Goal: Information Seeking & Learning: Check status

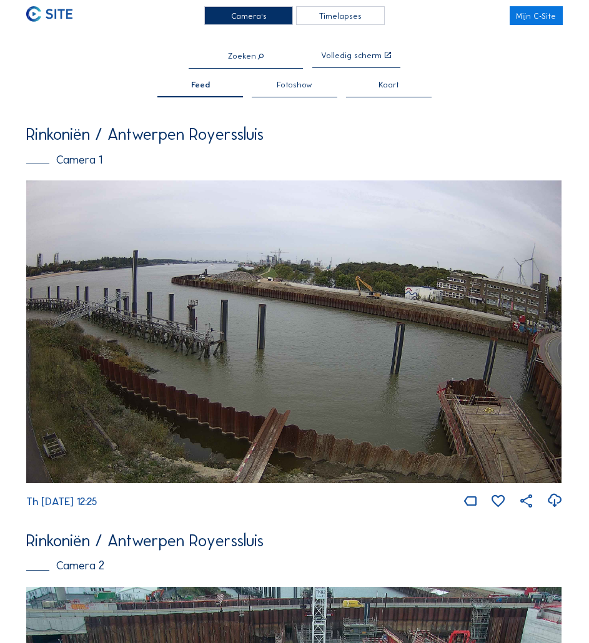
click at [249, 366] on img at bounding box center [294, 331] width 536 height 303
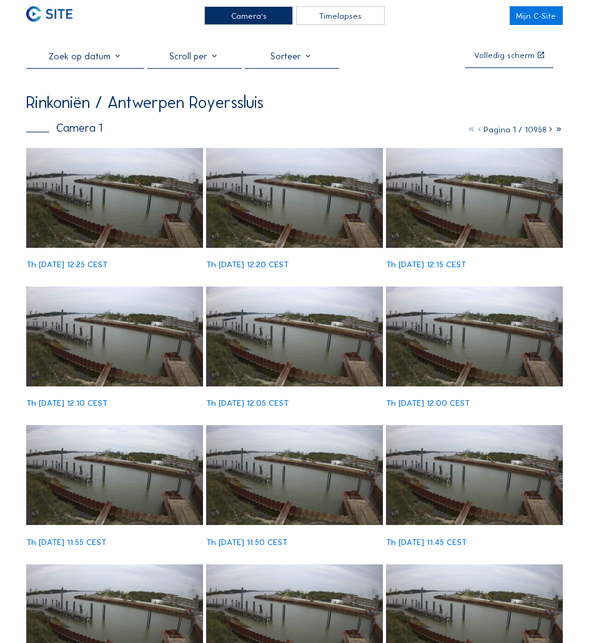
click at [121, 179] on img at bounding box center [114, 198] width 177 height 100
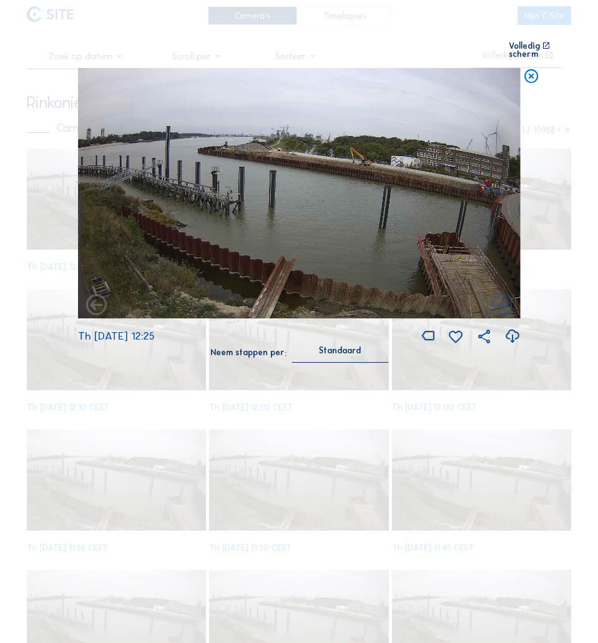
click at [536, 73] on icon at bounding box center [531, 76] width 17 height 17
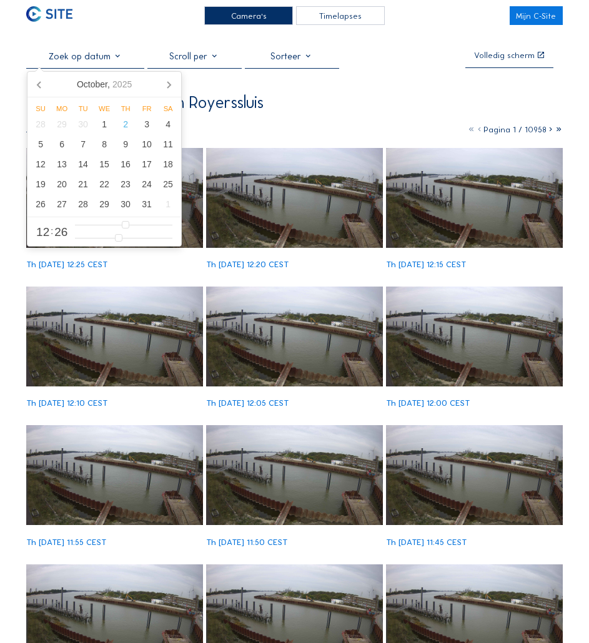
click at [85, 52] on input "text" at bounding box center [85, 56] width 118 height 11
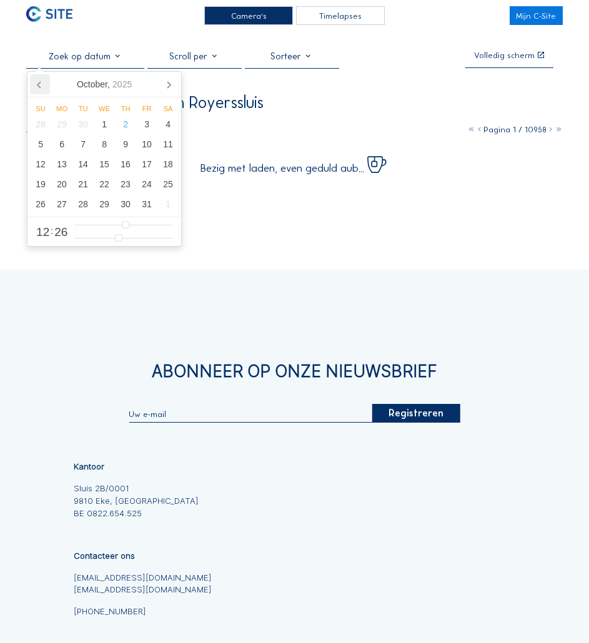
click at [36, 87] on icon at bounding box center [40, 84] width 20 height 20
click at [41, 88] on icon at bounding box center [40, 84] width 20 height 20
click at [44, 88] on icon at bounding box center [40, 84] width 20 height 20
click at [45, 89] on icon at bounding box center [40, 84] width 20 height 20
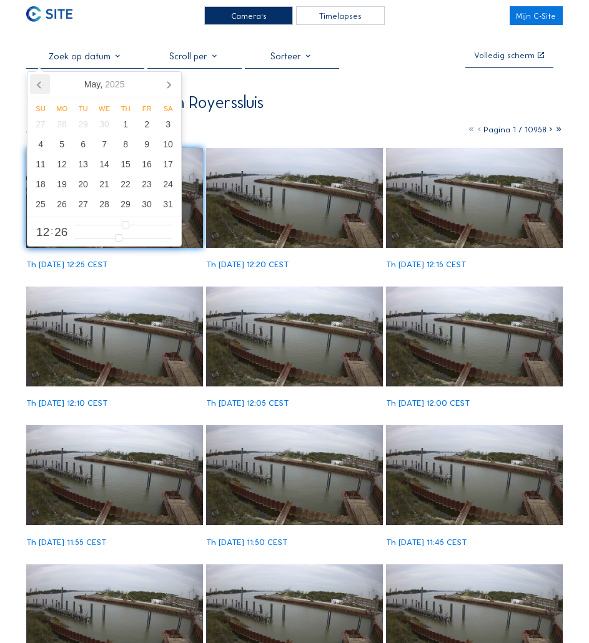
click at [45, 89] on icon at bounding box center [40, 84] width 20 height 20
click at [102, 188] on div "23" at bounding box center [104, 184] width 21 height 20
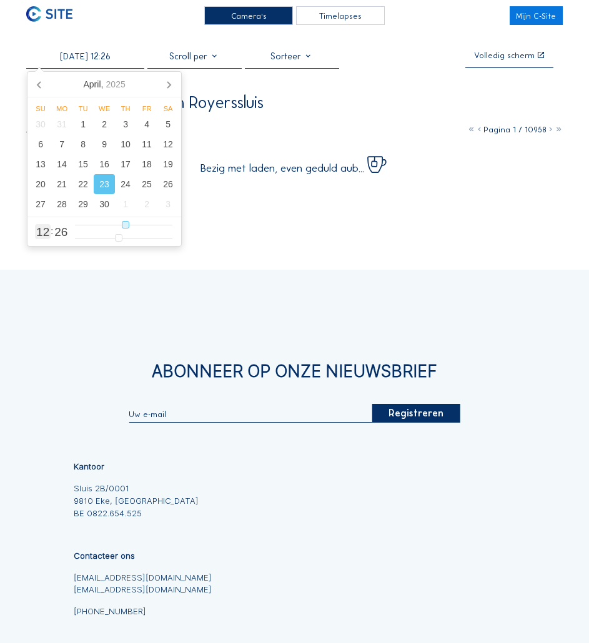
type input "[DATE] 05:26"
type input "5"
type input "[DATE] 04:26"
type input "4"
type input "[DATE] 03:26"
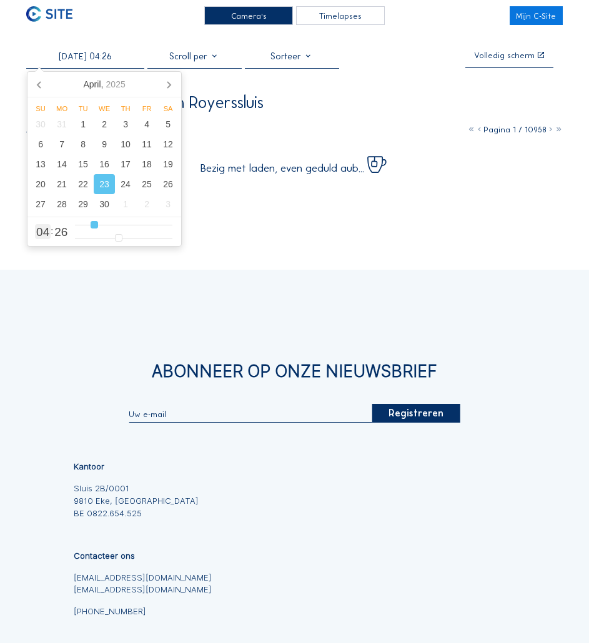
type input "3"
type input "[DATE] 02:26"
type input "2"
type input "[DATE] 01:26"
type input "1"
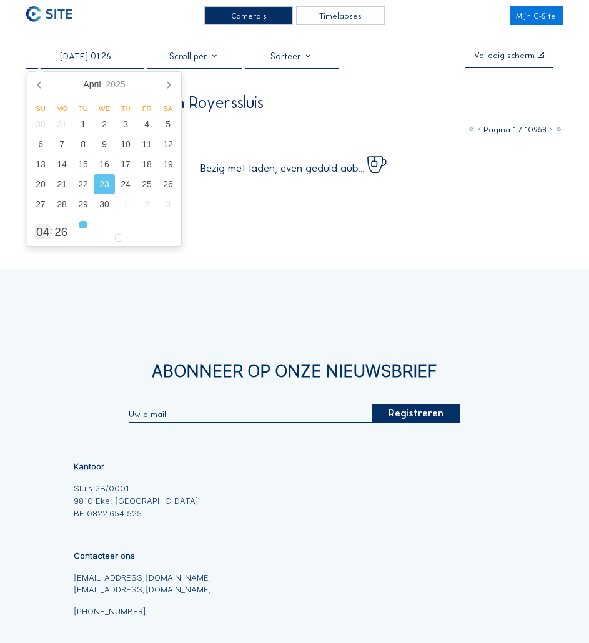
type input "[DATE] 00:26"
drag, startPoint x: 93, startPoint y: 224, endPoint x: 68, endPoint y: 229, distance: 25.6
type input "0"
click at [75, 229] on input "range" at bounding box center [123, 225] width 97 height 11
type input "[DATE] 00:15"
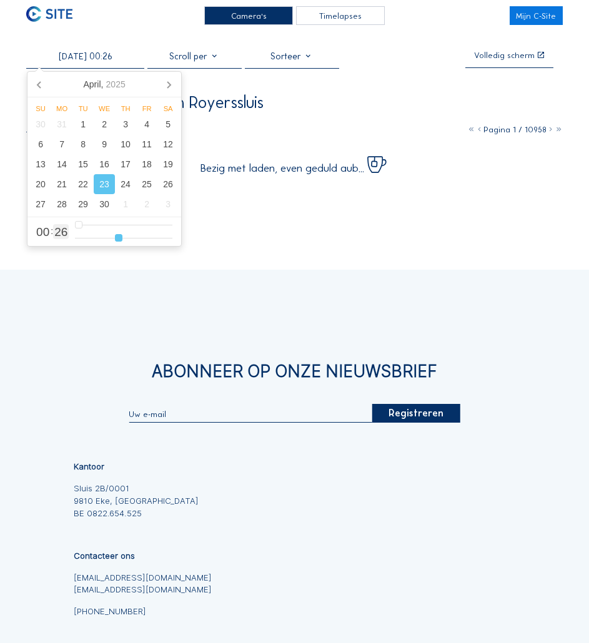
type input "15"
type input "[DATE] 00:14"
type input "14"
type input "[DATE] 00:13"
type input "13"
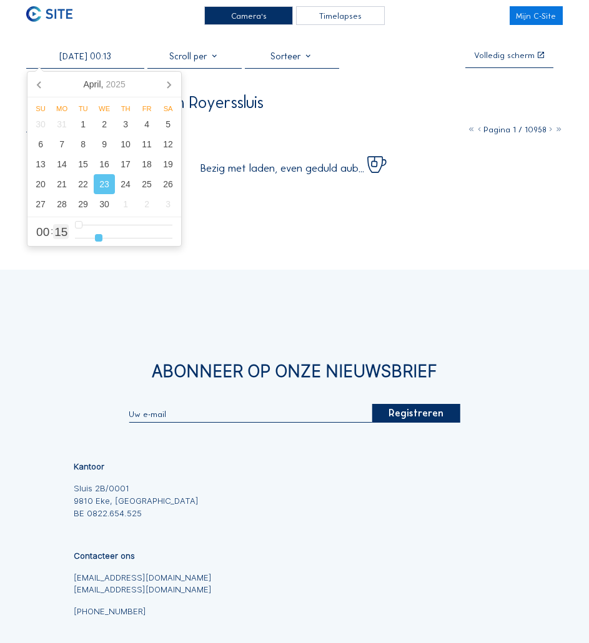
type input "[DATE] 00:12"
type input "12"
click at [97, 241] on input "range" at bounding box center [123, 238] width 97 height 11
type input "[DATE] 02:12"
type input "2"
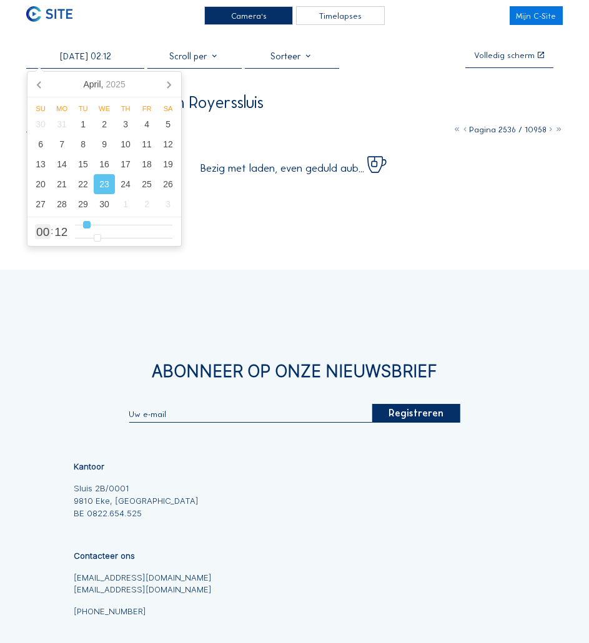
type input "[DATE] 03:12"
type input "3"
type input "[DATE] 04:12"
type input "4"
type input "[DATE] 05:12"
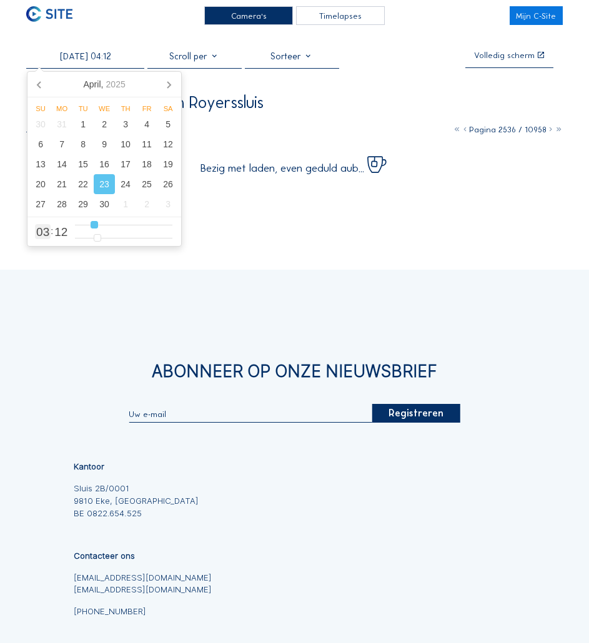
type input "5"
type input "[DATE] 06:12"
type input "6"
type input "[DATE] 05:12"
drag, startPoint x: 86, startPoint y: 226, endPoint x: 99, endPoint y: 234, distance: 14.6
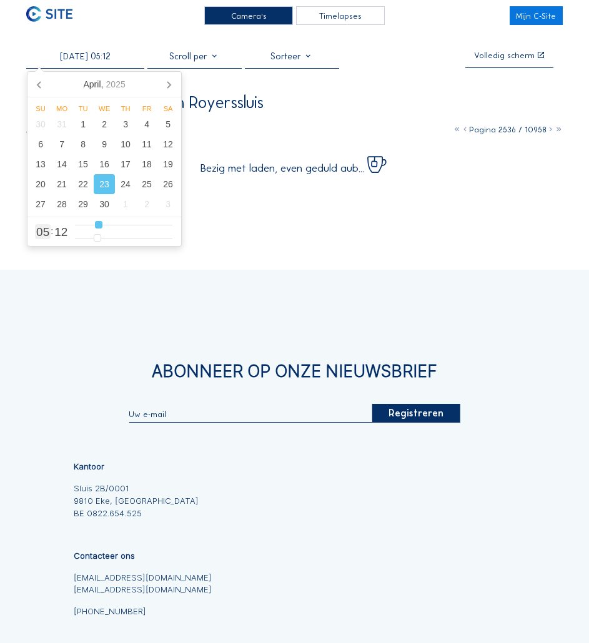
type input "5"
click at [99, 230] on input "range" at bounding box center [123, 225] width 97 height 11
type input "[DATE] 05:13"
type input "13"
type input "[DATE] 05:12"
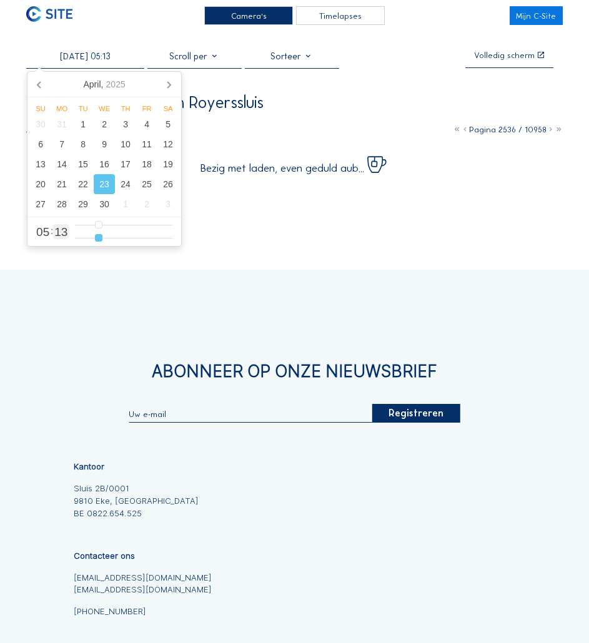
type input "12"
type input "[DATE] 05:11"
type input "11"
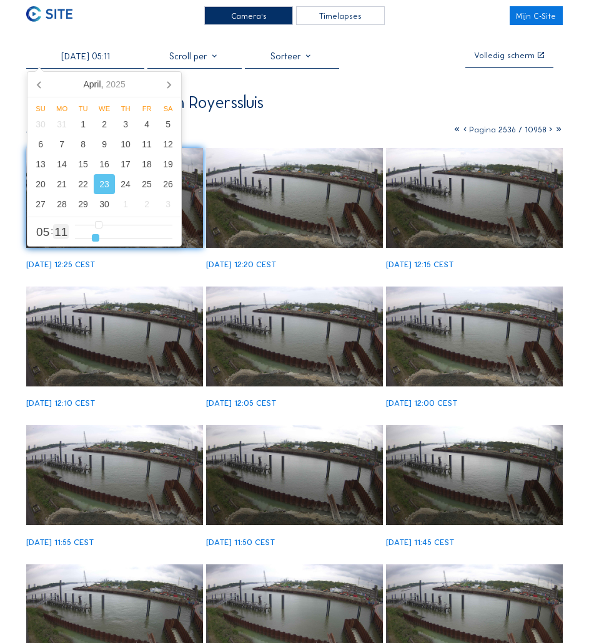
type input "[DATE] 05:10"
type input "10"
type input "[DATE] 05:09"
type input "9"
type input "[DATE] 05:08"
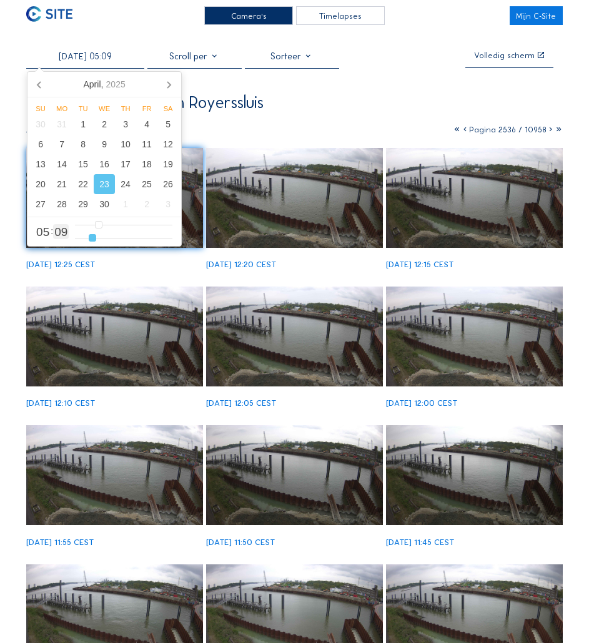
type input "8"
type input "[DATE] 05:07"
type input "7"
type input "[DATE] 05:06"
type input "6"
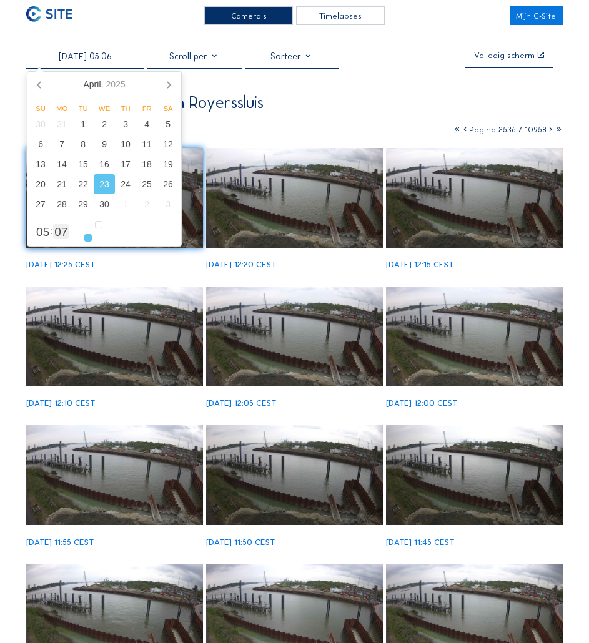
type input "[DATE] 05:04"
type input "4"
type input "[DATE] 05:00"
drag, startPoint x: 97, startPoint y: 239, endPoint x: 66, endPoint y: 244, distance: 31.6
type input "0"
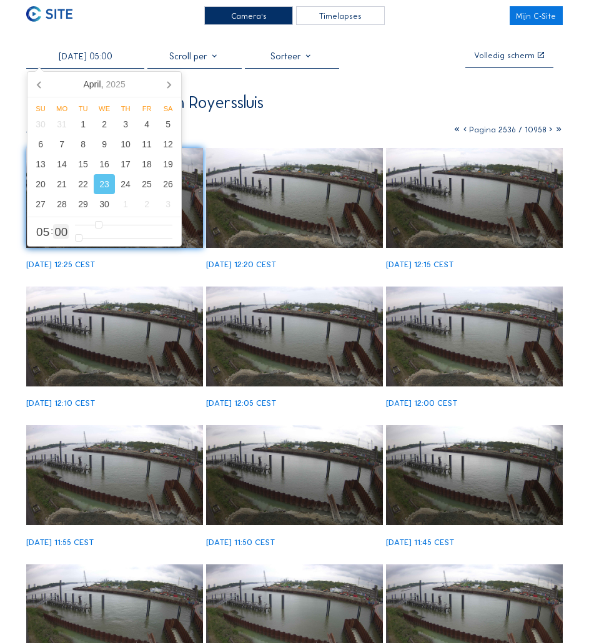
click at [75, 244] on input "range" at bounding box center [123, 238] width 97 height 11
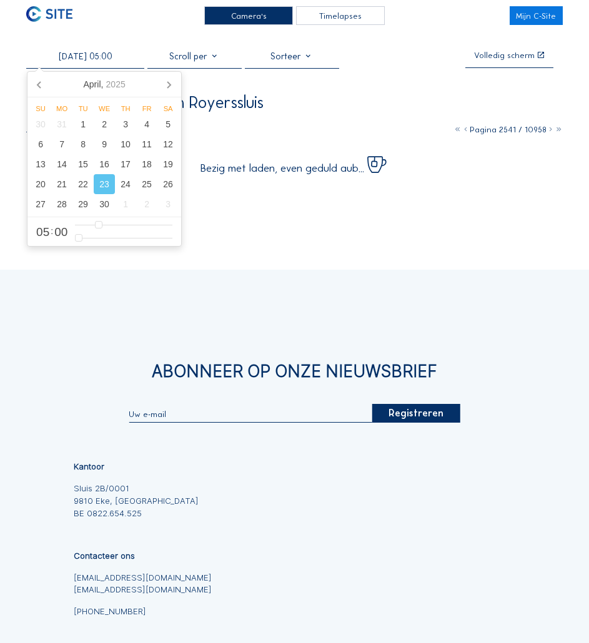
click at [349, 100] on div "Rinkoniën / Antwerpen Royerssluis" at bounding box center [294, 102] width 536 height 16
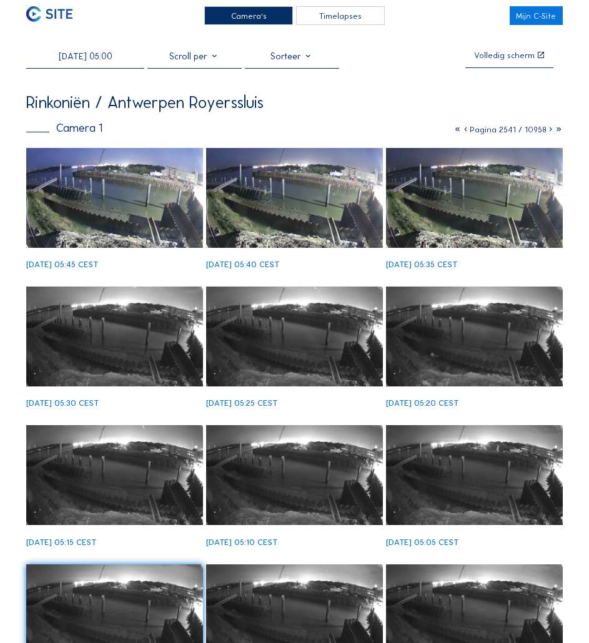
click at [127, 199] on img at bounding box center [114, 198] width 177 height 100
